Goal: Find specific page/section

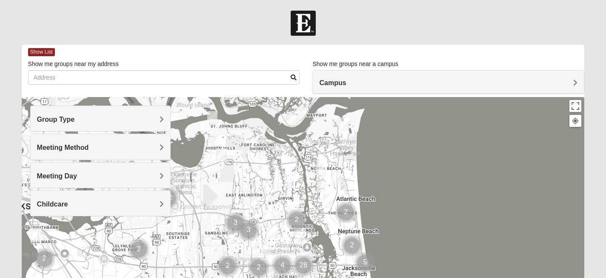
click at [153, 125] on div "Group Type" at bounding box center [101, 118] width 140 height 25
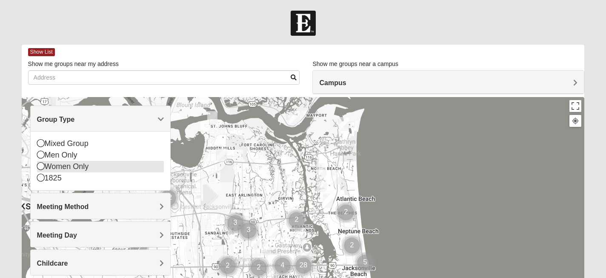
click at [41, 167] on icon at bounding box center [41, 166] width 8 height 8
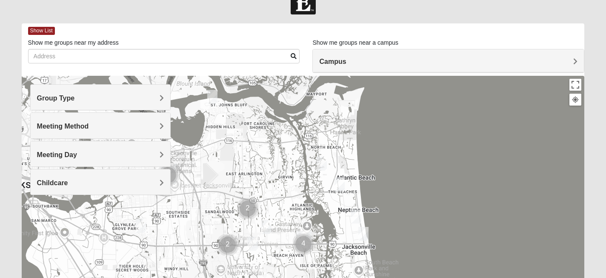
scroll to position [11, 0]
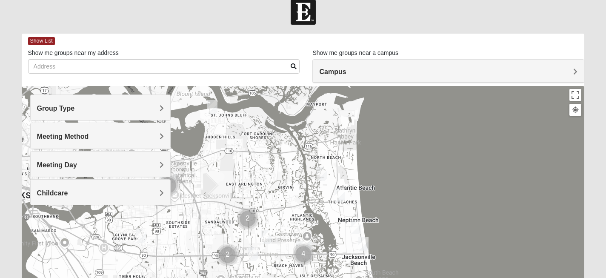
click at [76, 134] on span "Meeting Method" at bounding box center [63, 136] width 52 height 7
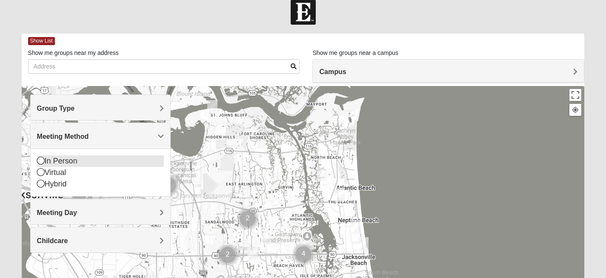
click at [39, 162] on icon at bounding box center [41, 161] width 8 height 8
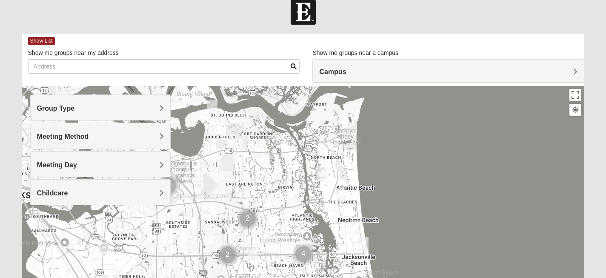
click at [143, 103] on div "Group Type" at bounding box center [101, 107] width 140 height 25
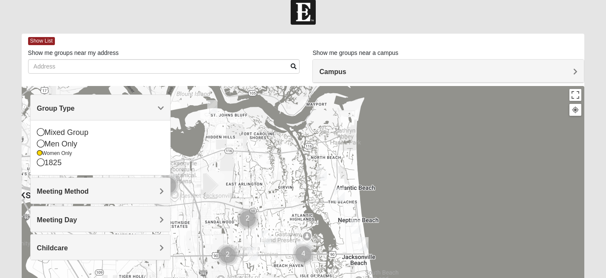
click at [94, 197] on div "Meeting Method" at bounding box center [101, 190] width 140 height 25
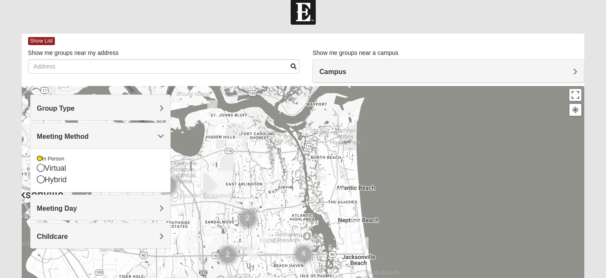
click at [94, 200] on div "Meeting Day" at bounding box center [101, 207] width 140 height 25
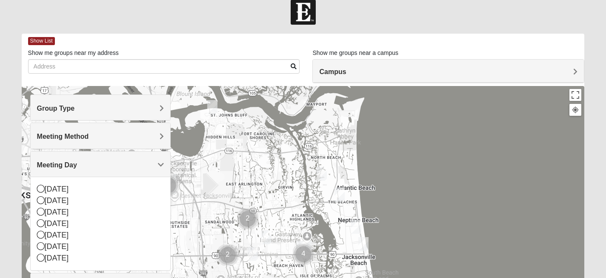
click at [150, 154] on div "Meeting Day" at bounding box center [101, 163] width 140 height 25
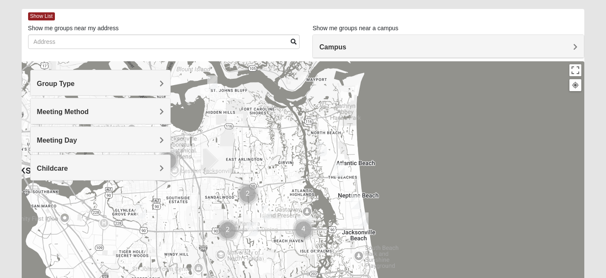
scroll to position [43, 0]
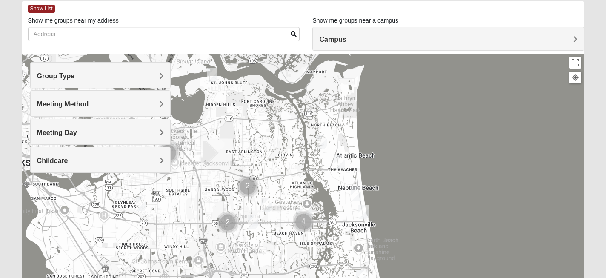
click at [90, 160] on h4 "Childcare" at bounding box center [100, 161] width 127 height 8
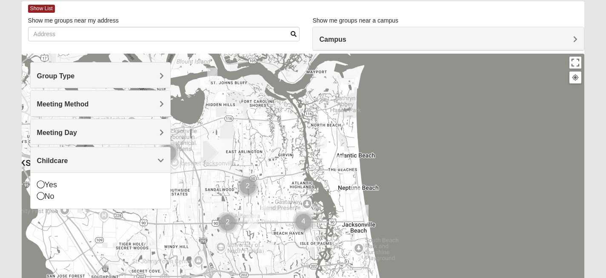
click at [90, 160] on h4 "Childcare" at bounding box center [100, 161] width 127 height 8
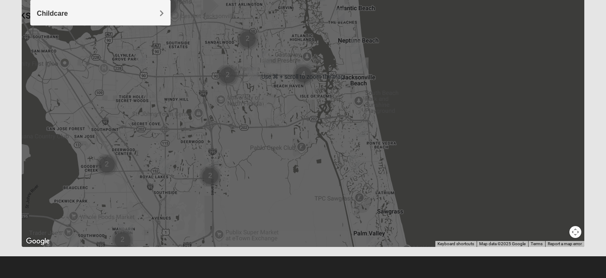
scroll to position [0, 0]
